Goal: Communication & Community: Answer question/provide support

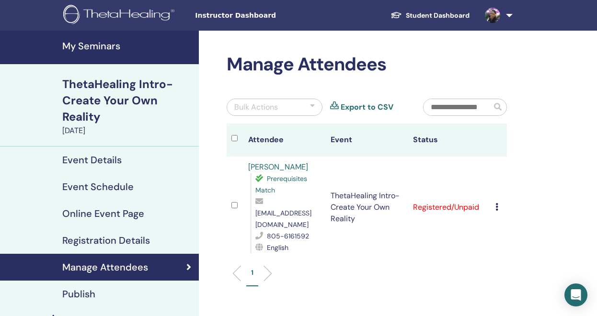
click at [507, 15] on link at bounding box center [496, 15] width 39 height 31
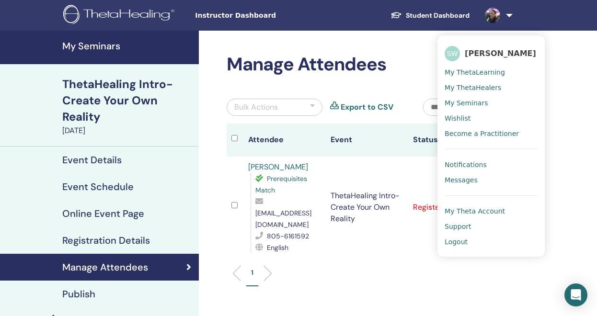
click at [462, 181] on span "Messages" at bounding box center [460, 180] width 33 height 9
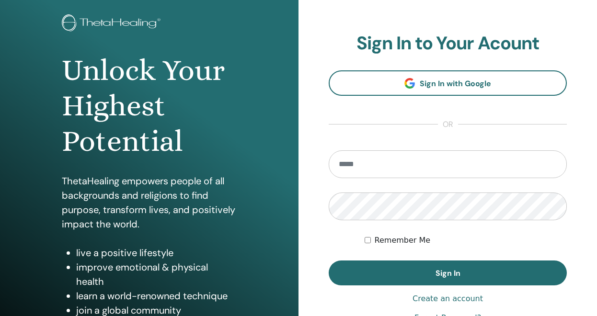
scroll to position [144, 0]
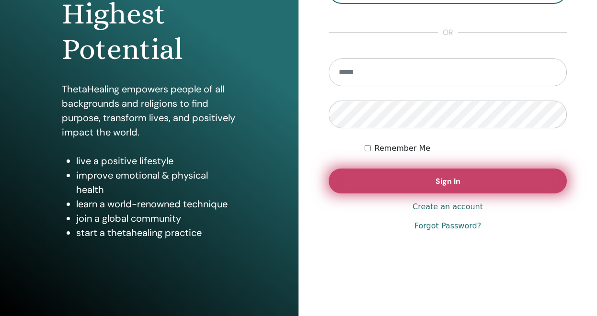
type input "**********"
click at [452, 192] on button "Sign In" at bounding box center [447, 181] width 238 height 25
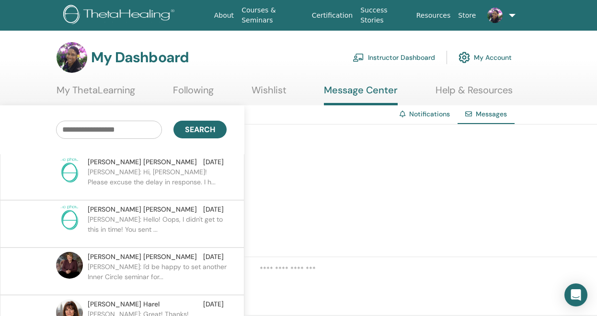
scroll to position [2, 0]
click at [146, 172] on p "[PERSON_NAME]: Hi, [PERSON_NAME]! Please excuse the delay in response. I h..." at bounding box center [157, 181] width 139 height 29
